Goal: Find specific page/section: Find specific page/section

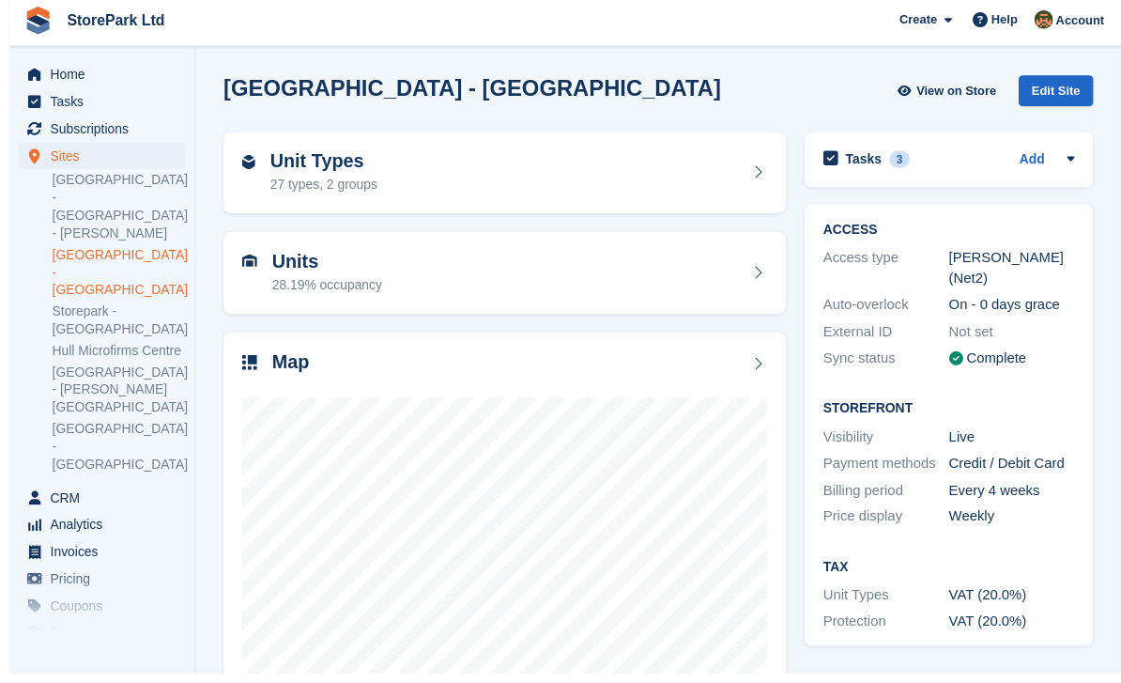
scroll to position [56, 0]
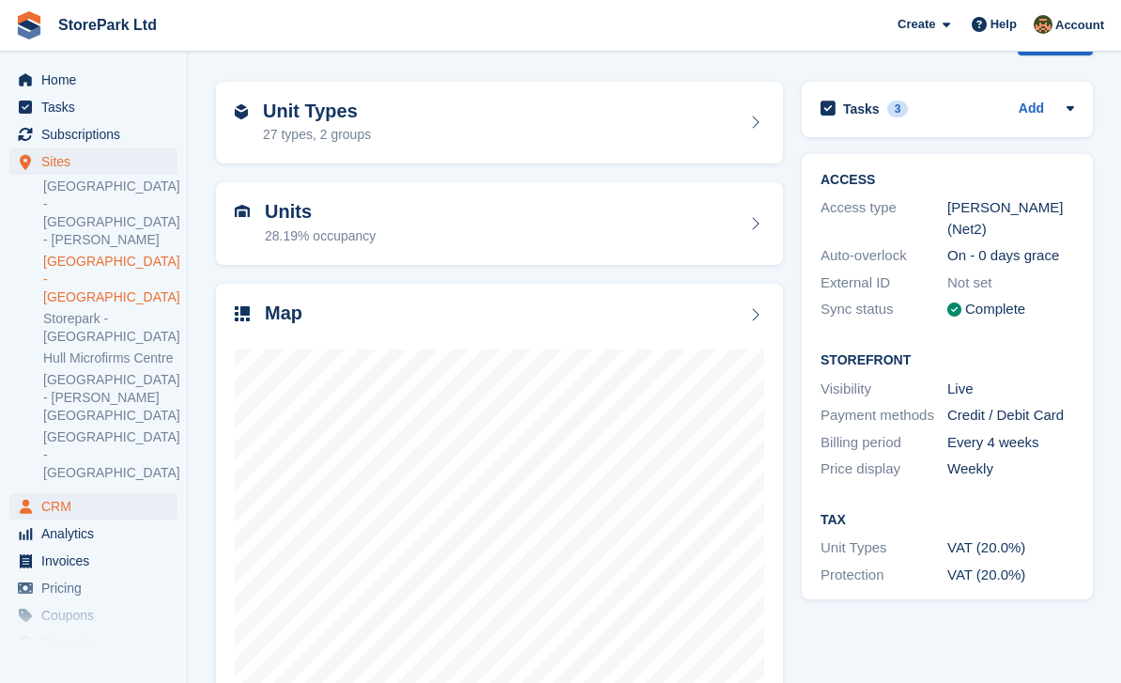
click at [60, 493] on span "CRM" at bounding box center [97, 506] width 113 height 26
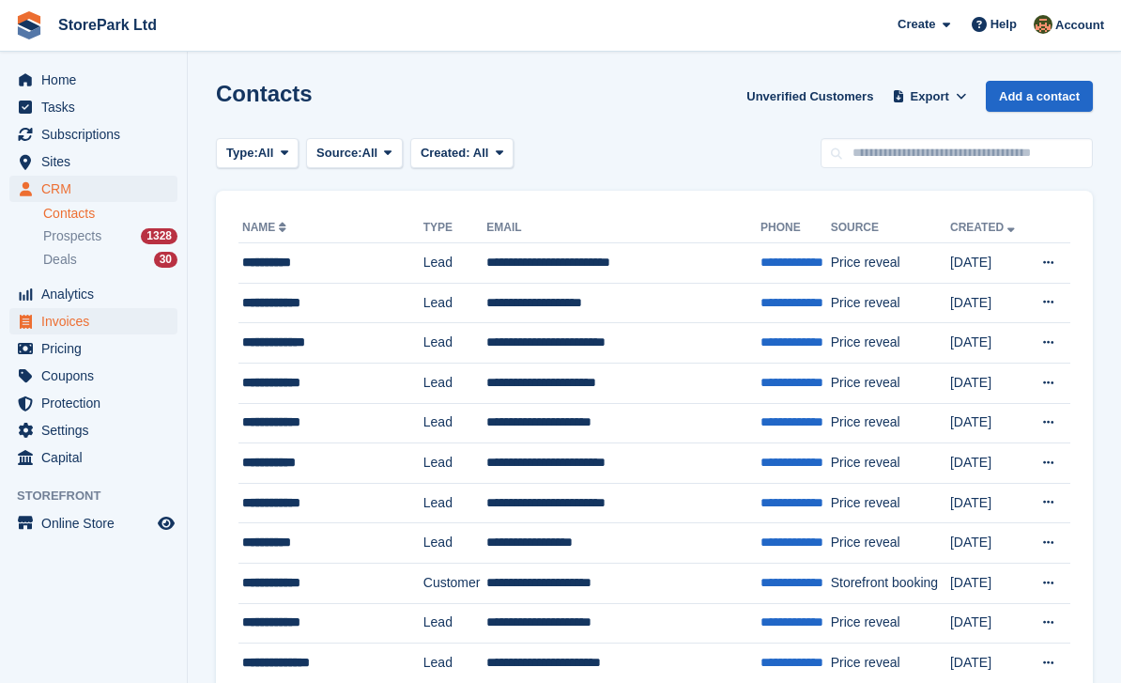
click at [62, 318] on span "Invoices" at bounding box center [97, 321] width 113 height 26
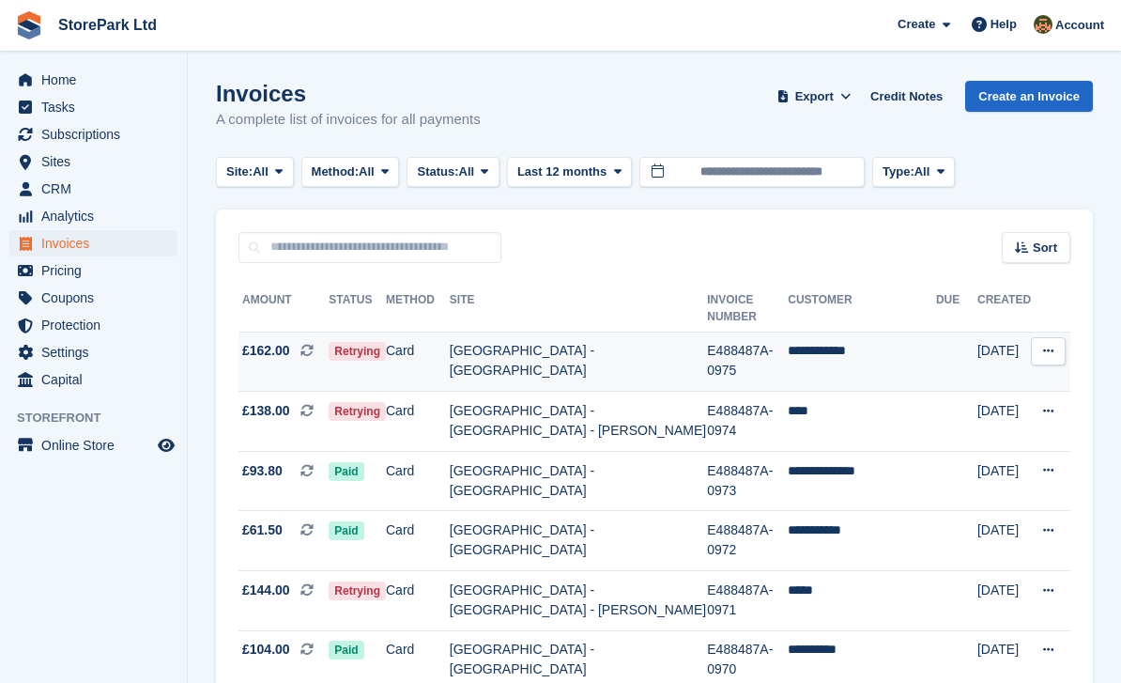
click at [554, 361] on td "[GEOGRAPHIC_DATA] - [GEOGRAPHIC_DATA]" at bounding box center [578, 362] width 257 height 60
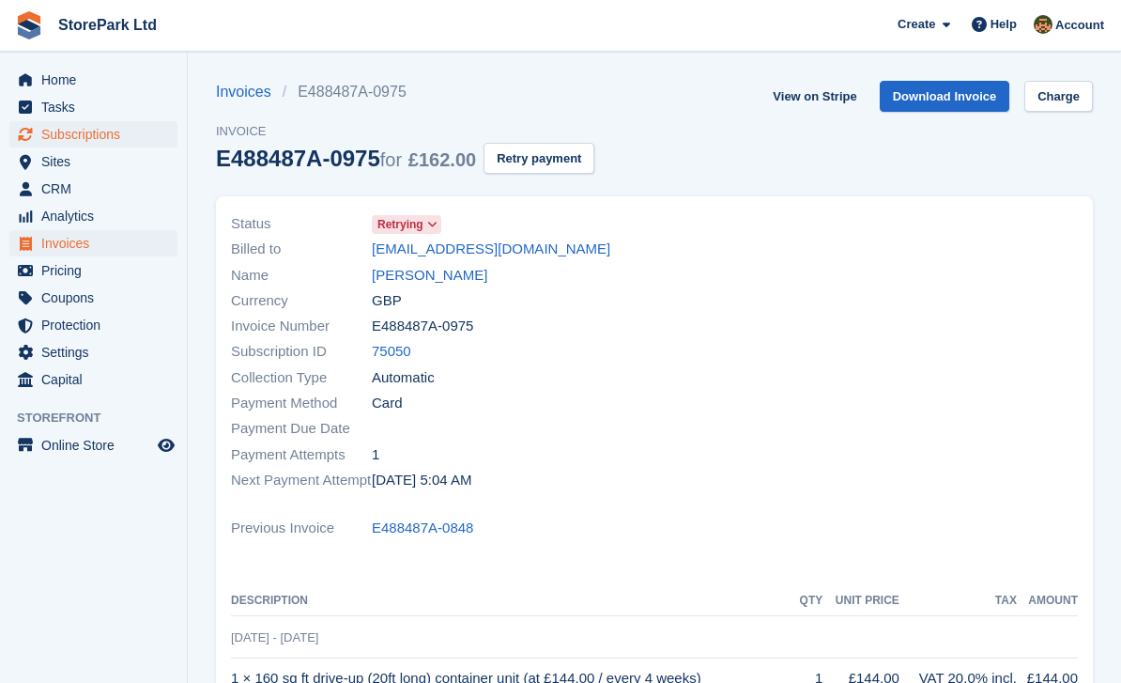
click at [94, 138] on span "Subscriptions" at bounding box center [97, 134] width 113 height 26
